Goal: Complete application form

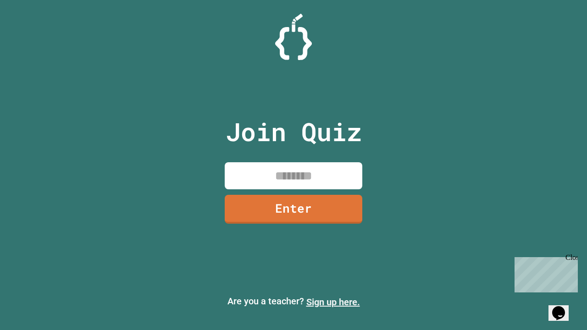
click at [333, 302] on link "Sign up here." at bounding box center [334, 302] width 54 height 11
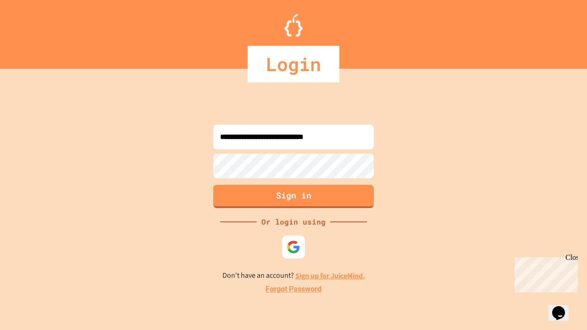
type input "**********"
